Goal: Communication & Community: Answer question/provide support

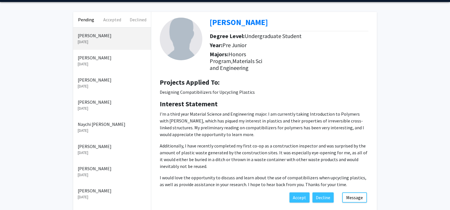
scroll to position [28, 0]
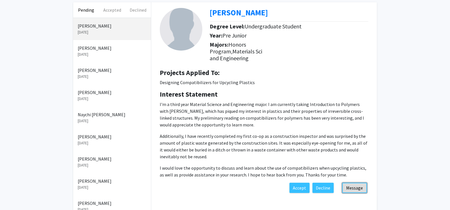
click at [353, 186] on button "Message" at bounding box center [354, 187] width 25 height 10
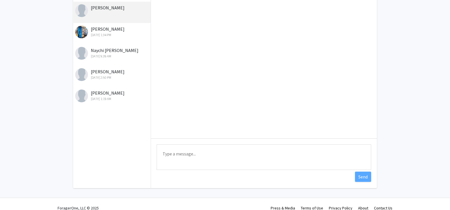
scroll to position [49, 0]
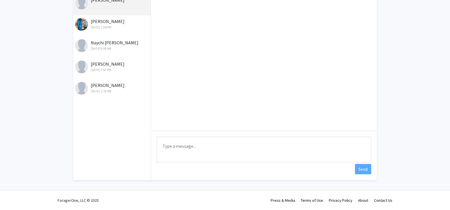
click at [173, 152] on textarea "Type a message" at bounding box center [264, 150] width 215 height 26
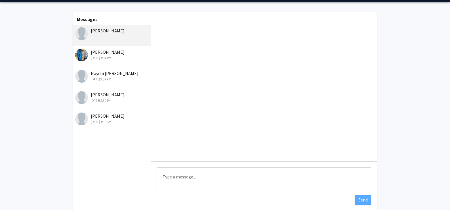
scroll to position [28, 0]
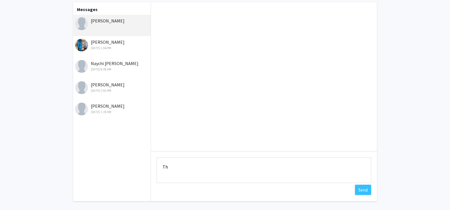
type textarea "T"
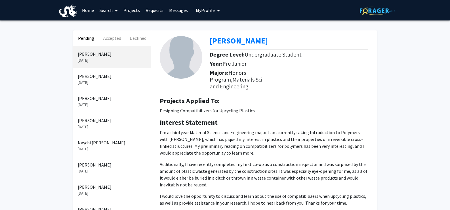
click at [135, 11] on link "Projects" at bounding box center [132, 10] width 22 height 20
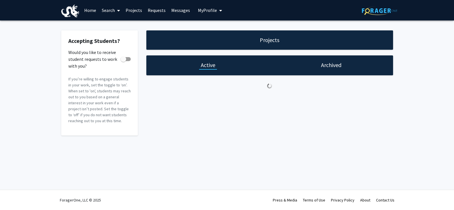
checkbox input "true"
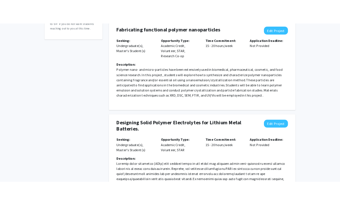
scroll to position [113, 0]
